Goal: Information Seeking & Learning: Learn about a topic

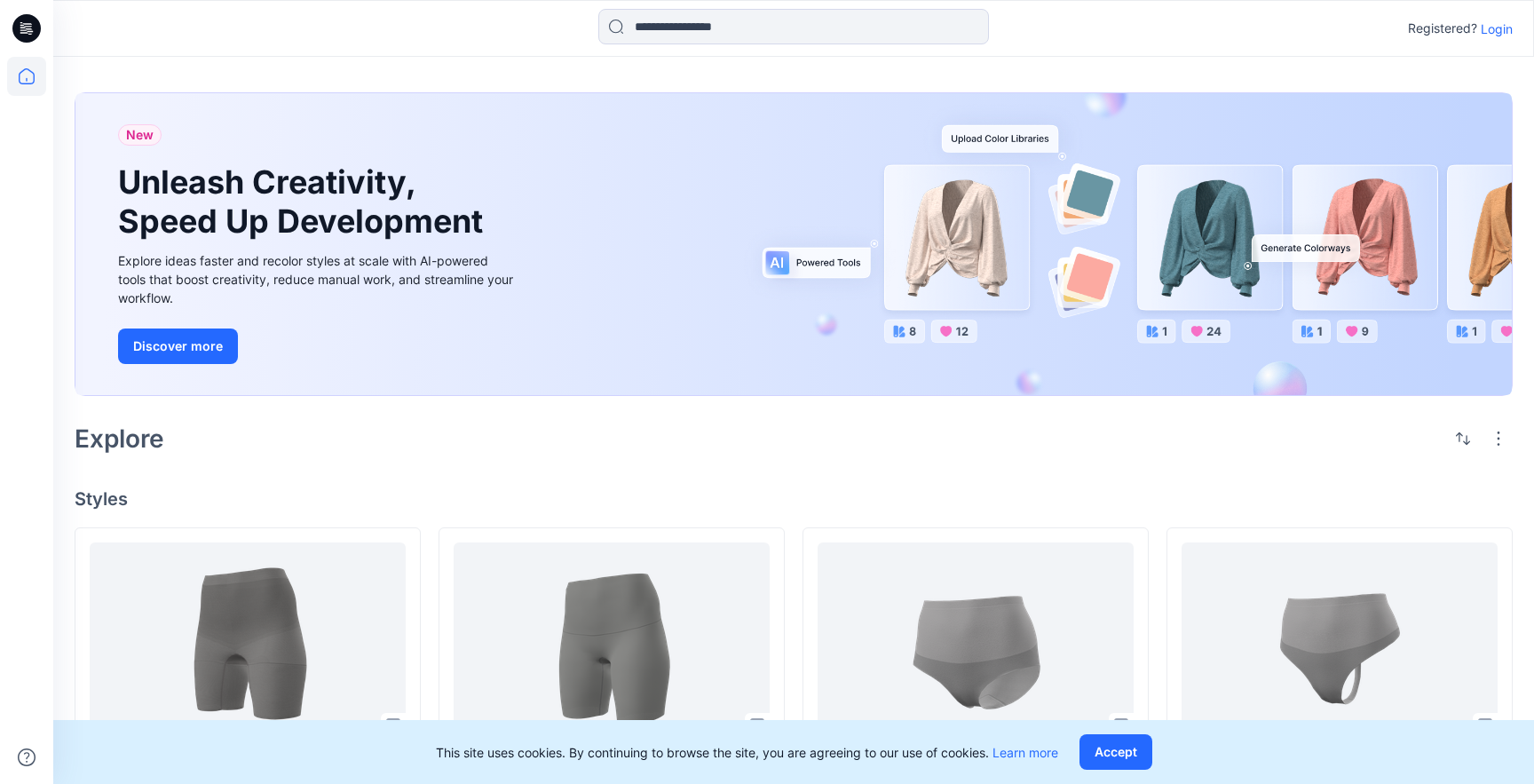
click at [1501, 27] on p "Login" at bounding box center [1496, 28] width 32 height 18
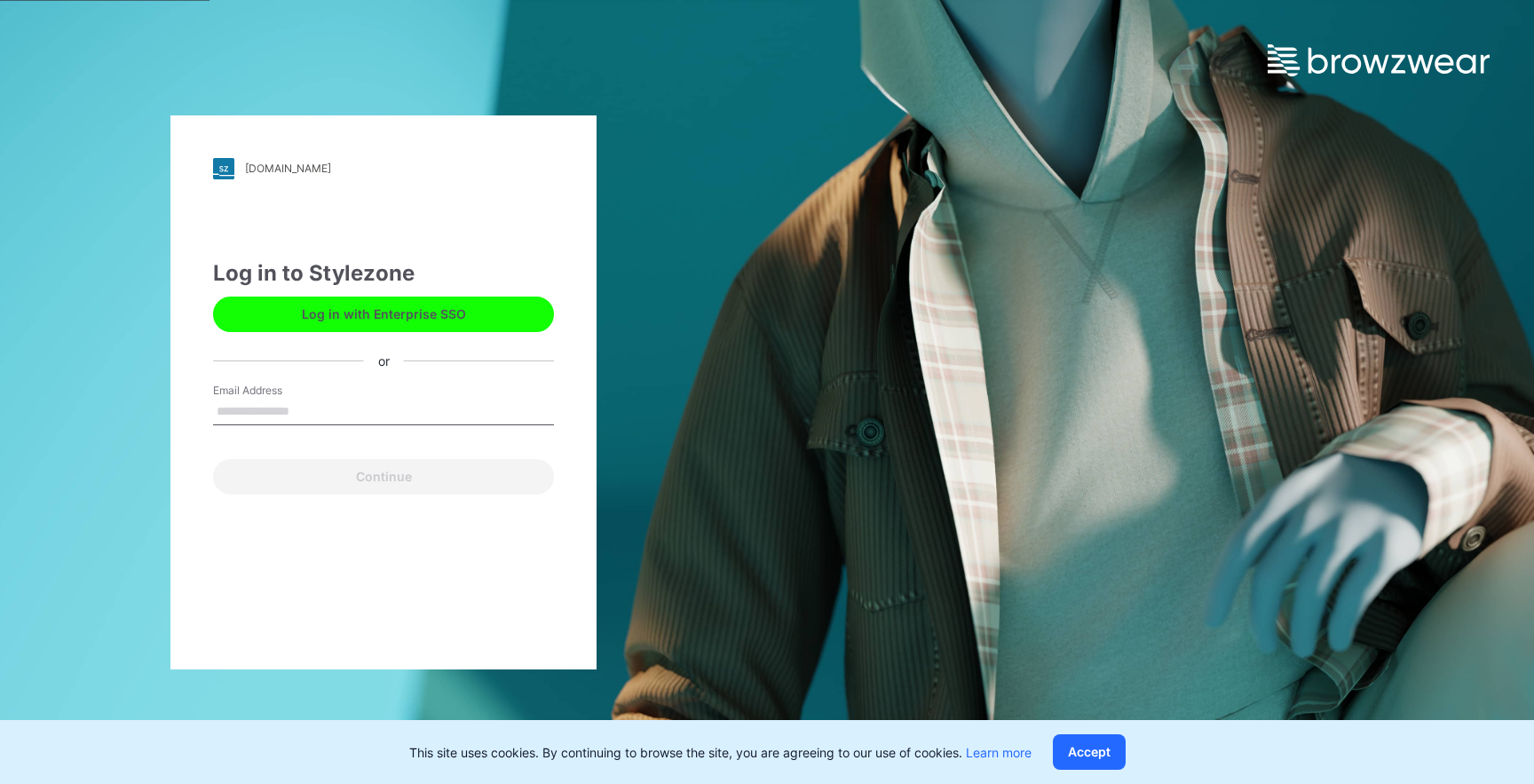
type input "**********"
click at [213, 459] on button "Continue" at bounding box center [383, 477] width 341 height 36
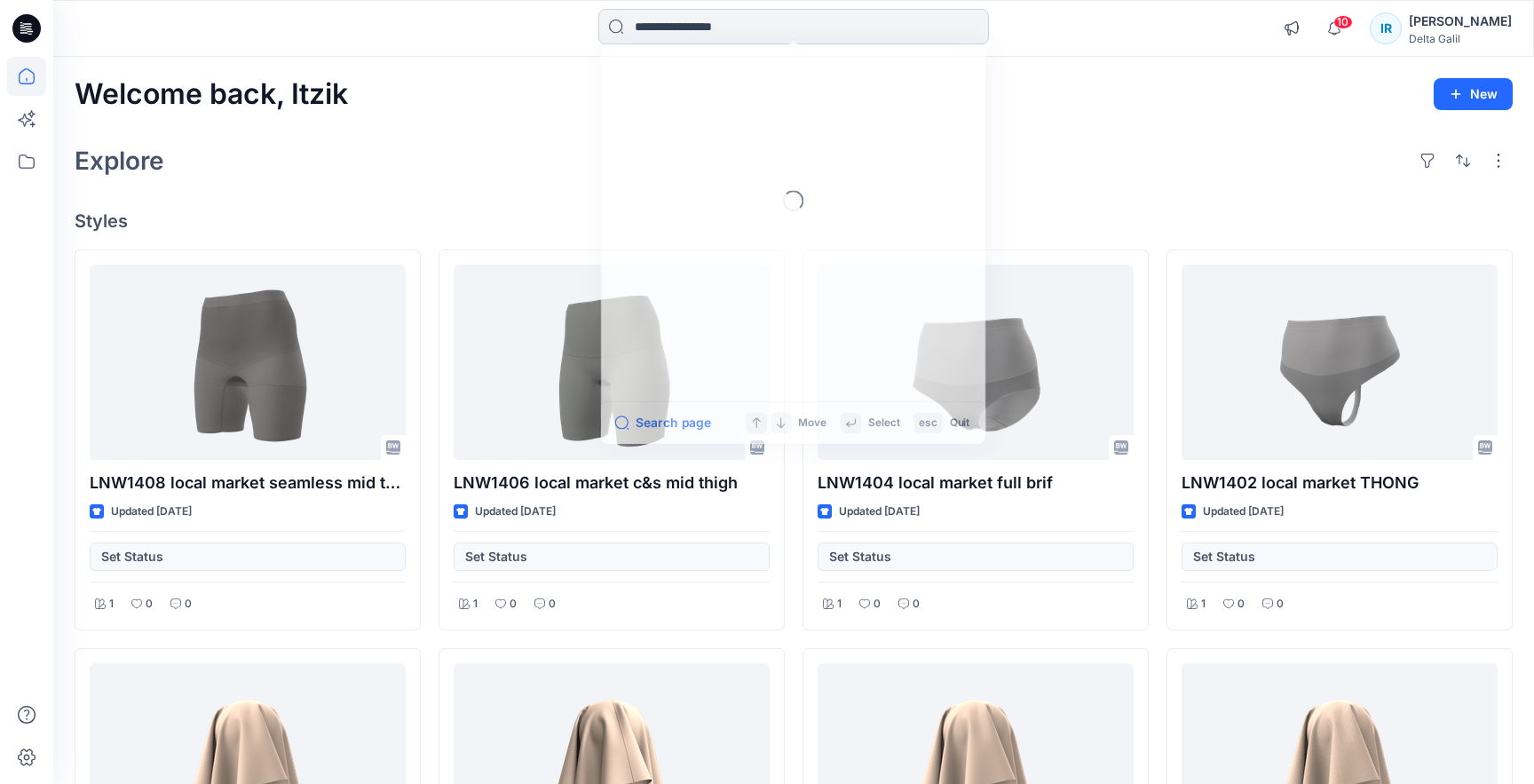
click at [727, 36] on input at bounding box center [794, 26] width 391 height 36
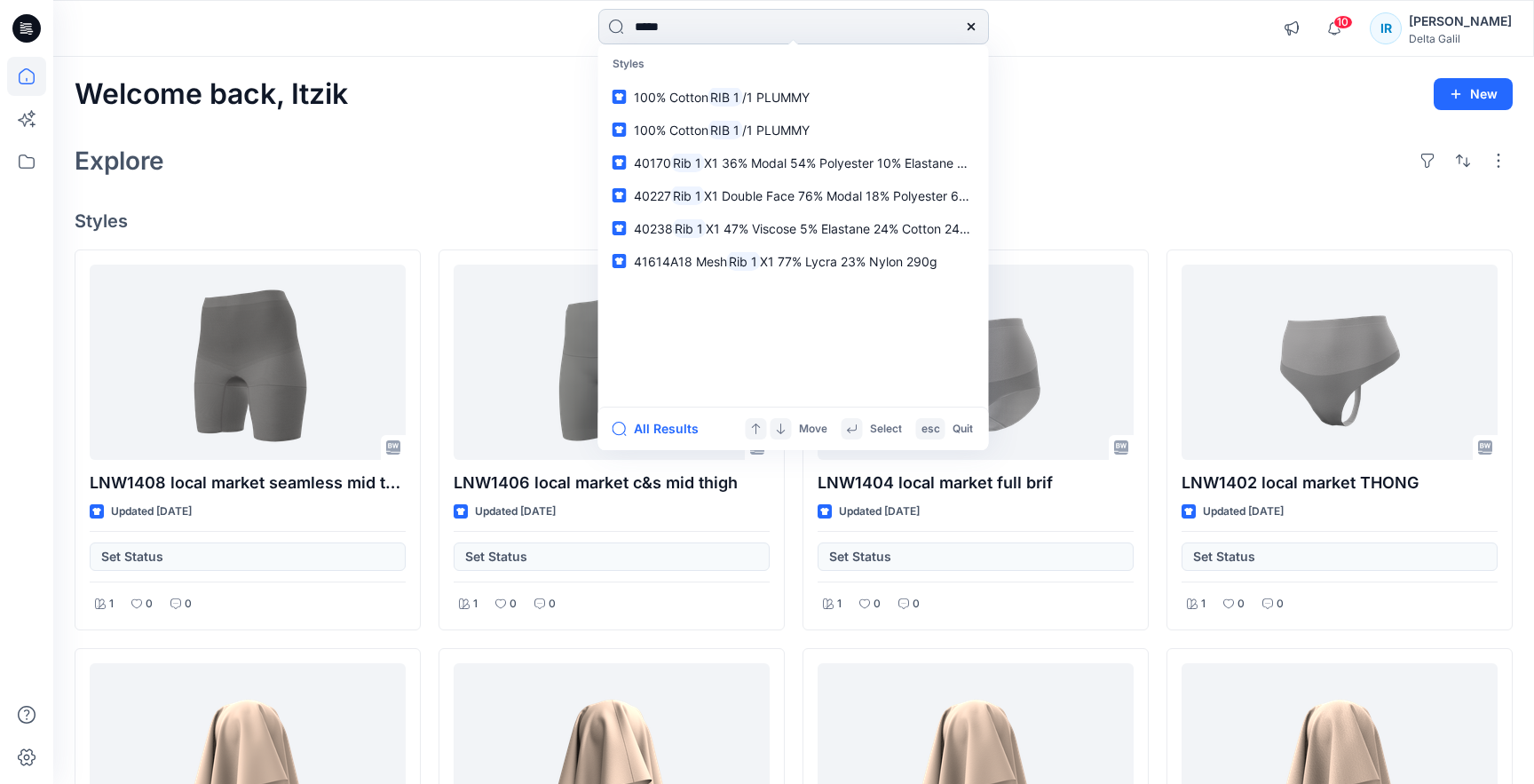
type input "*****"
click at [602, 81] on link "100% Cotton RIB 1 /1 PLUMMY" at bounding box center [793, 98] width 384 height 33
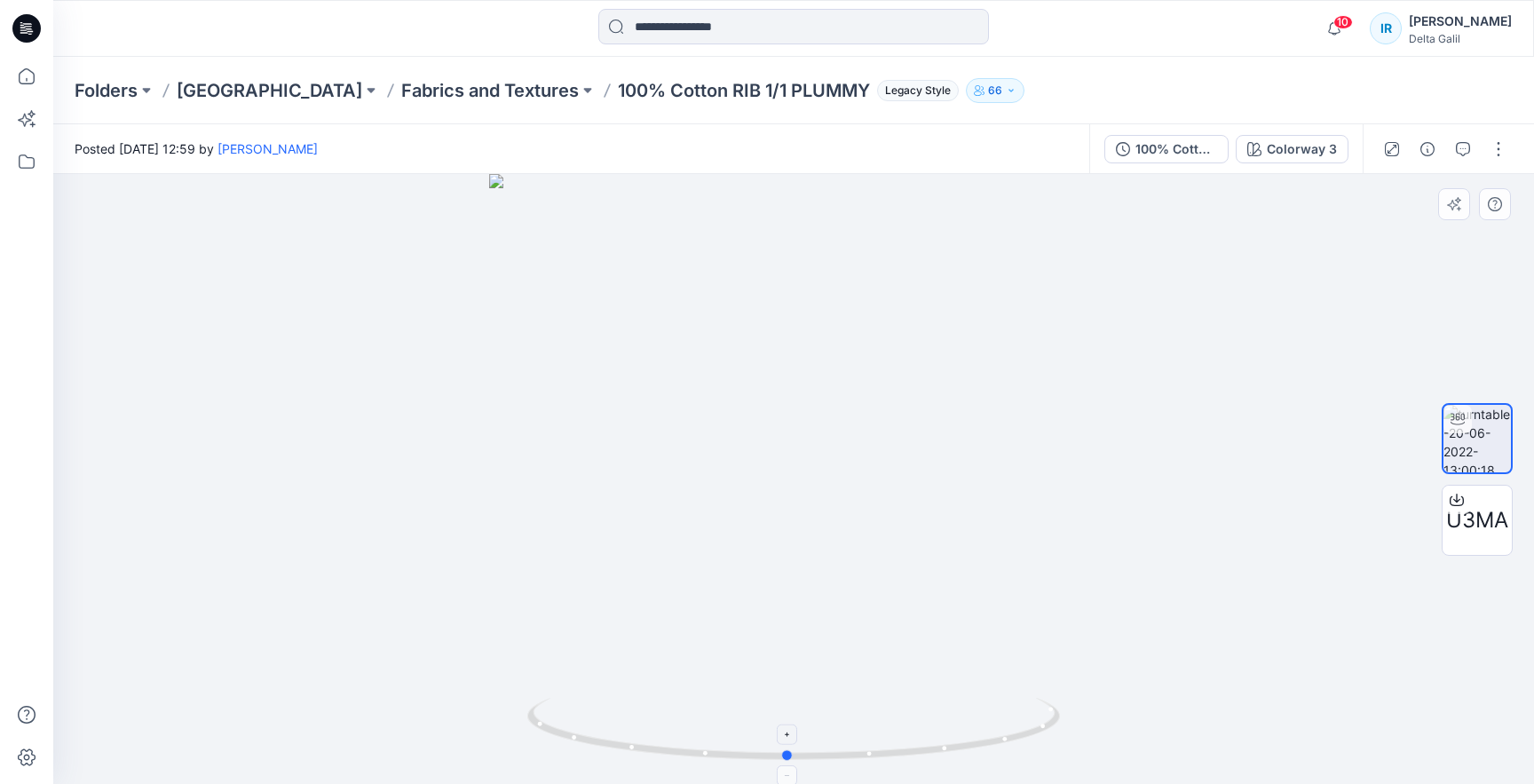
drag, startPoint x: 868, startPoint y: 764, endPoint x: 860, endPoint y: 725, distance: 39.8
click at [860, 725] on div at bounding box center [793, 479] width 1481 height 610
click at [1270, 408] on div at bounding box center [793, 479] width 1481 height 610
click at [1503, 152] on button "button" at bounding box center [1498, 149] width 28 height 28
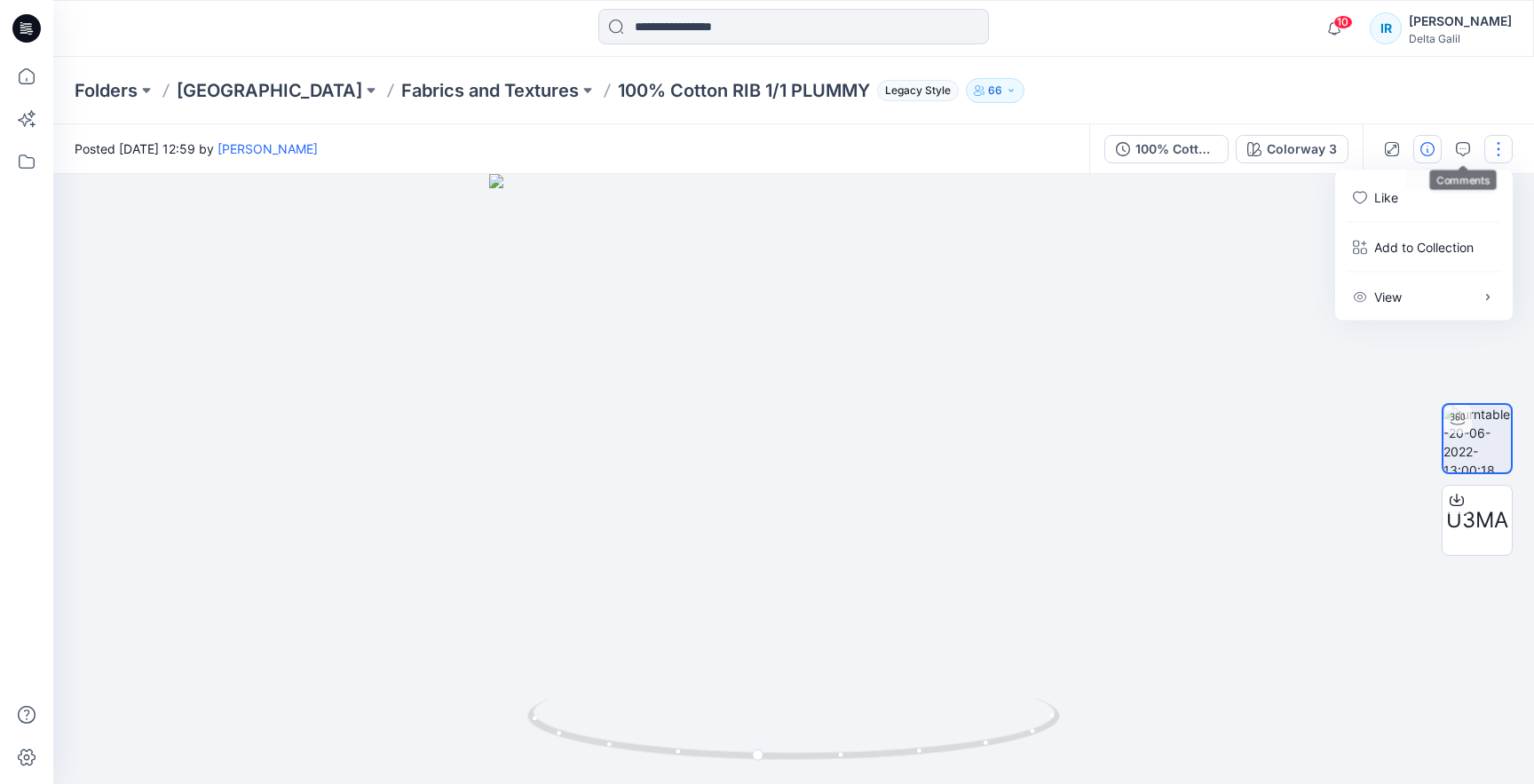
click at [1429, 143] on icon "button" at bounding box center [1428, 149] width 15 height 15
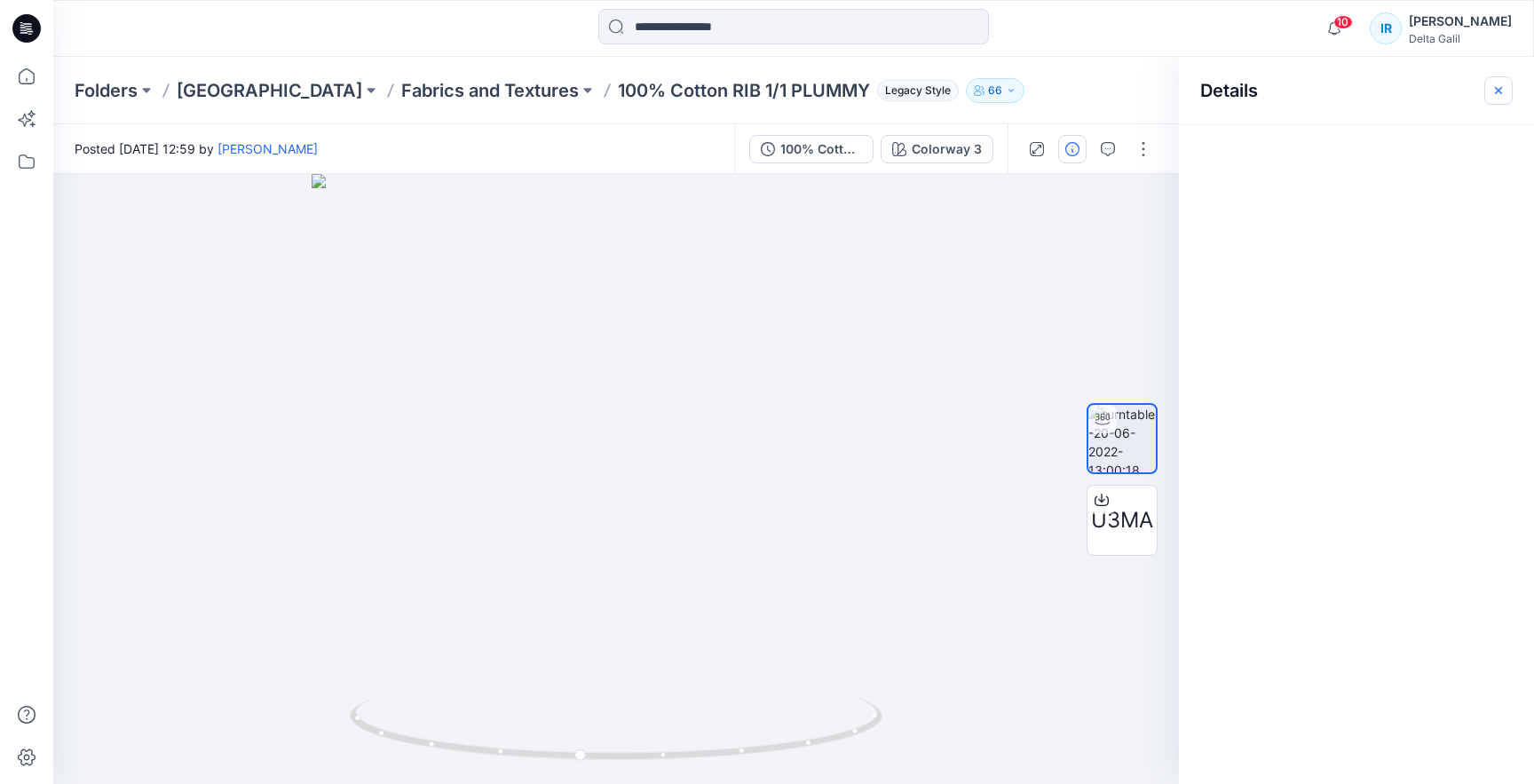
click at [1499, 87] on icon "button" at bounding box center [1498, 90] width 15 height 15
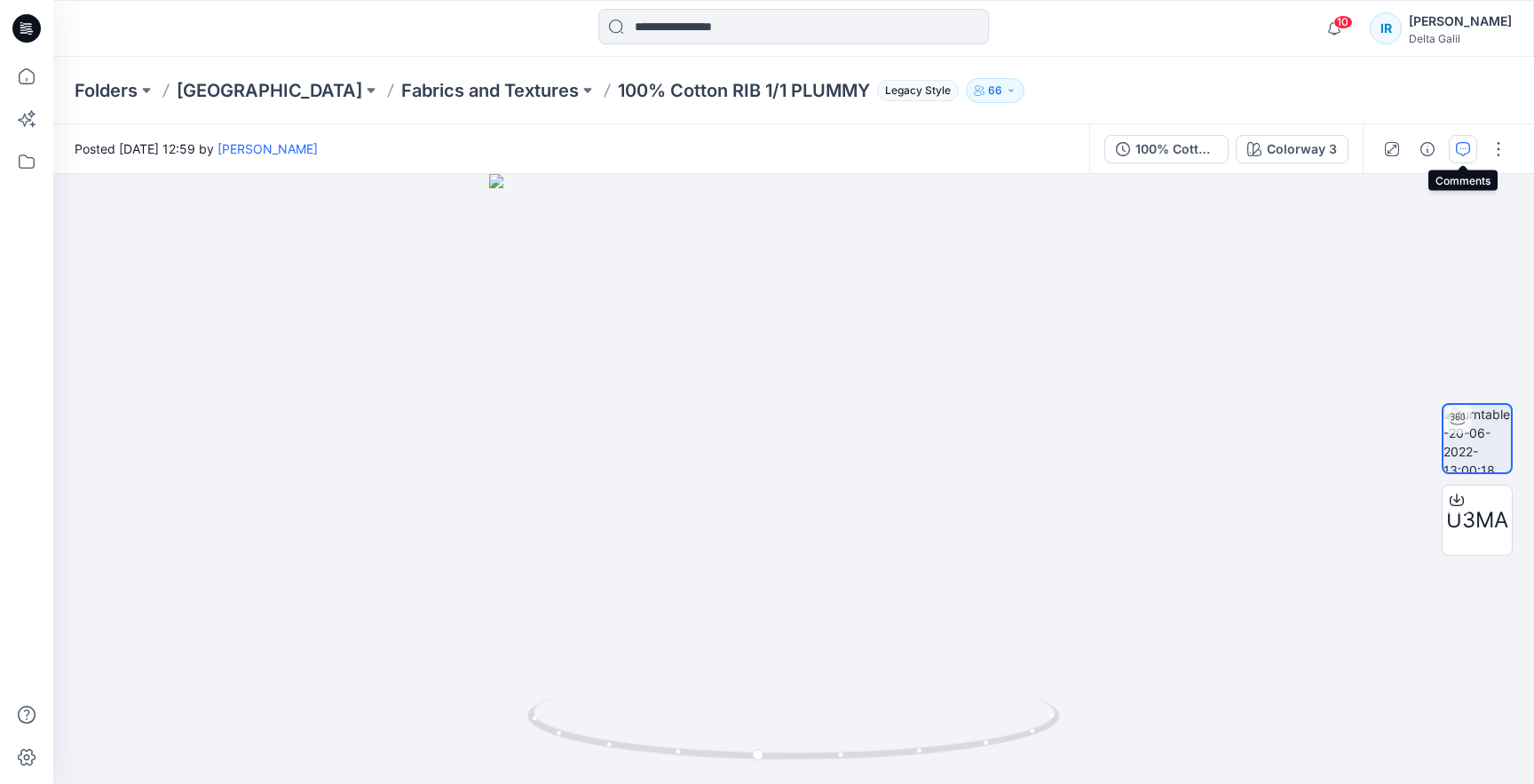
click at [1470, 153] on button "button" at bounding box center [1462, 149] width 28 height 28
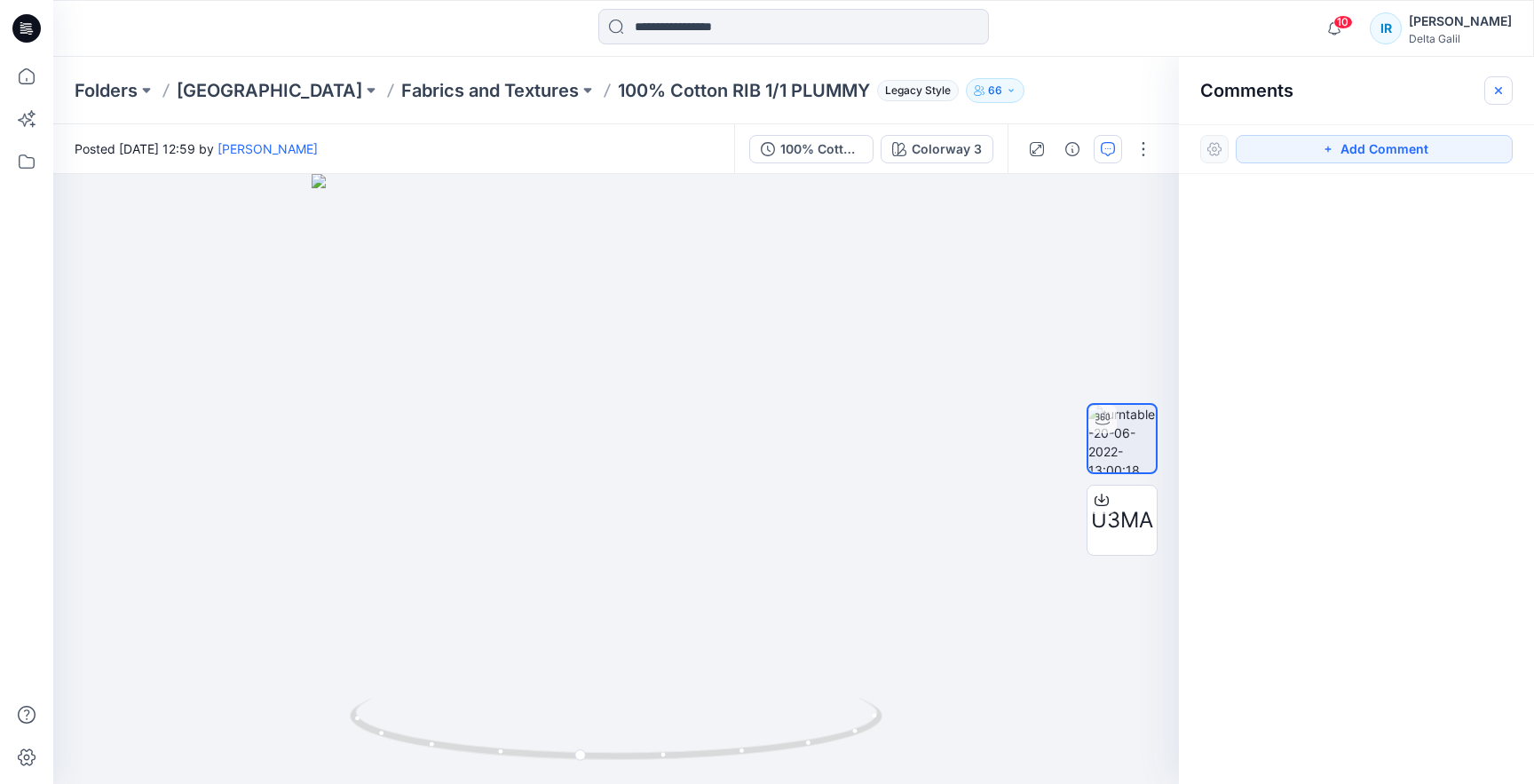
click at [1501, 83] on icon "button" at bounding box center [1498, 90] width 15 height 15
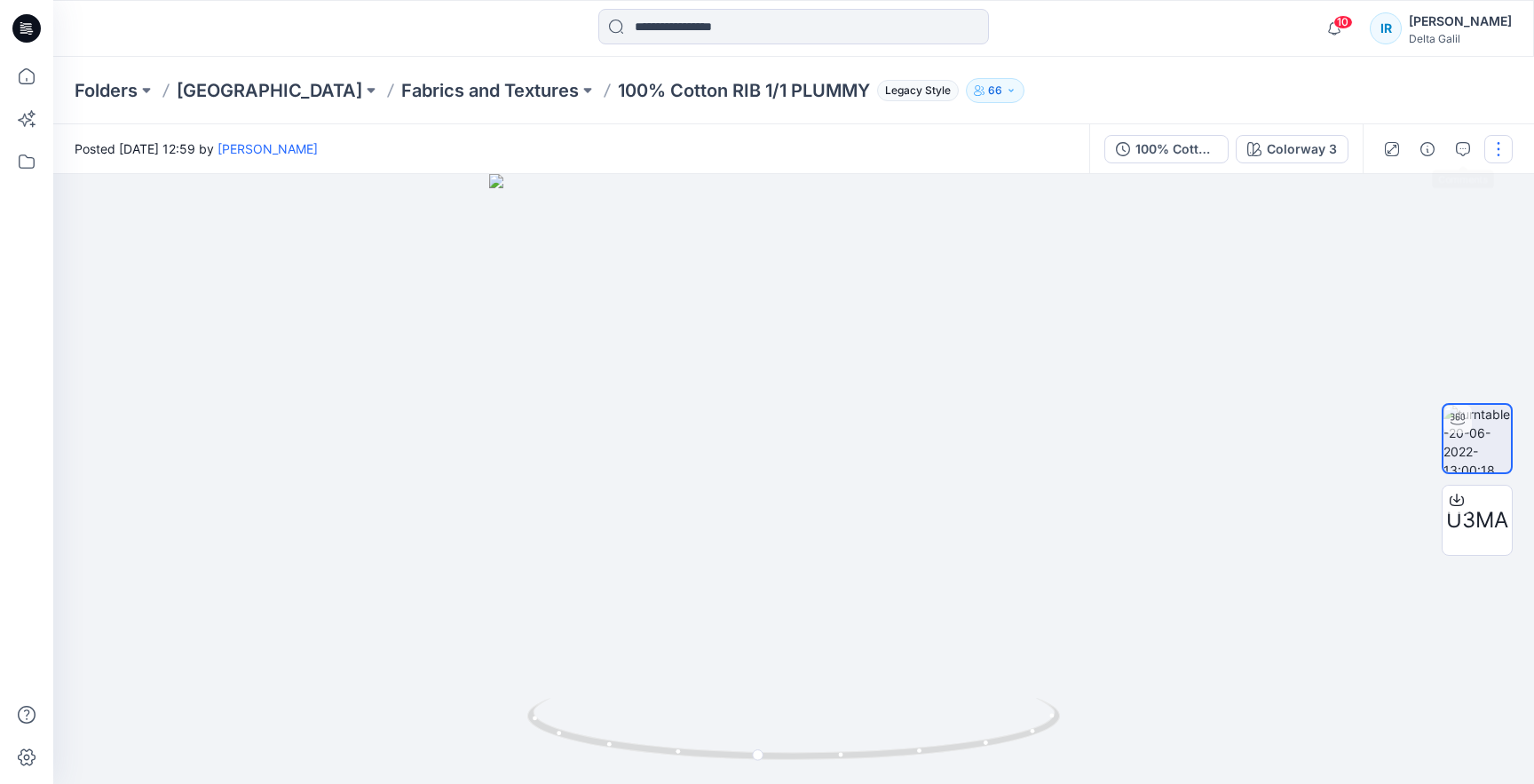
click at [1496, 154] on button "button" at bounding box center [1498, 149] width 28 height 28
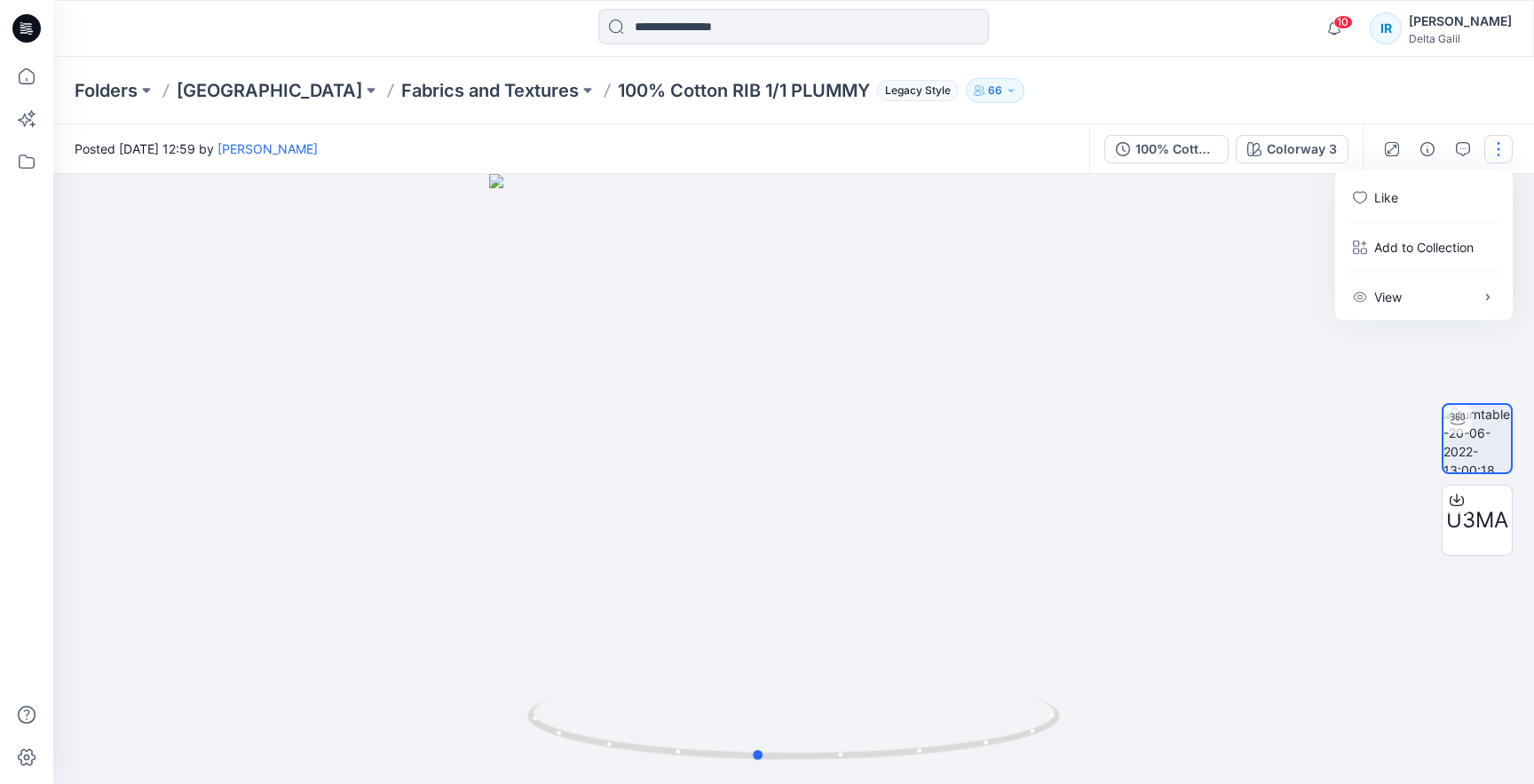
click at [1104, 354] on div at bounding box center [793, 479] width 1481 height 610
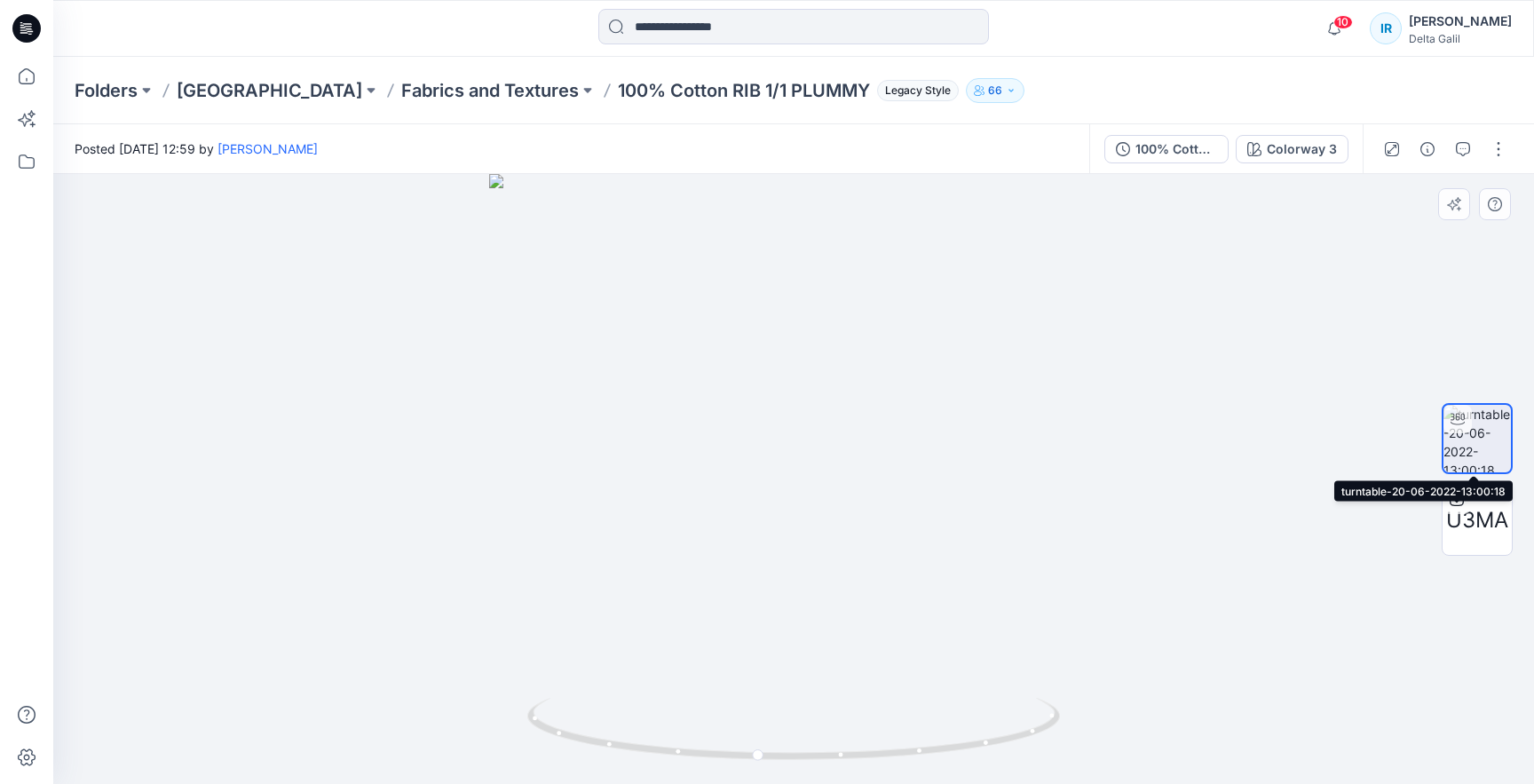
click at [1488, 434] on img at bounding box center [1478, 439] width 68 height 68
